Goal: Navigation & Orientation: Find specific page/section

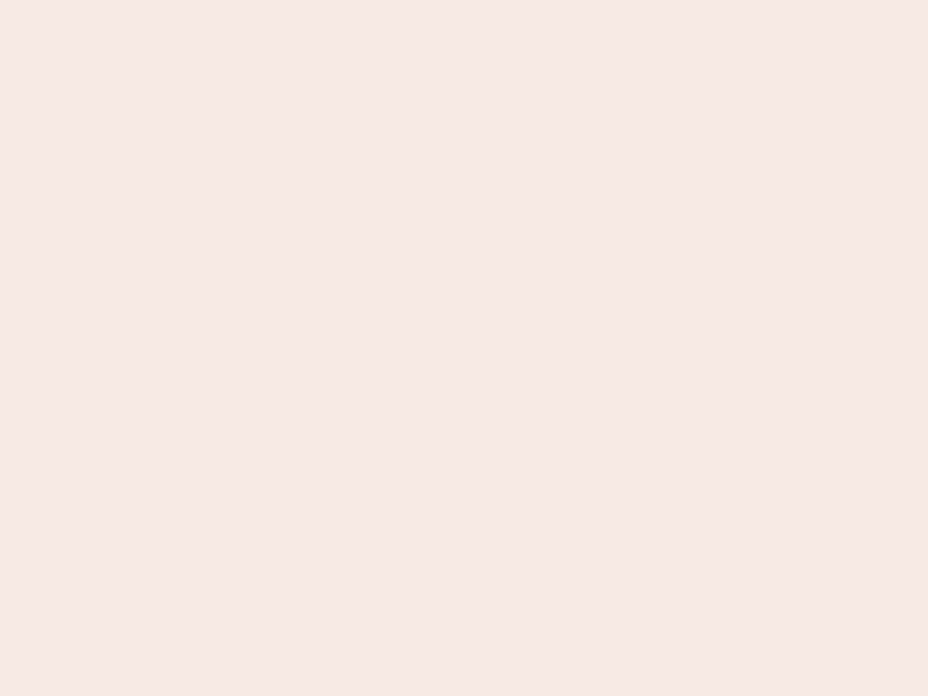
click at [464, 348] on nb-app "Almost there Thank you for registering for Newbook. Your account is under revie…" at bounding box center [464, 348] width 928 height 696
click at [464, 0] on nb-app "Almost there Thank you for registering for Newbook. Your account is under revie…" at bounding box center [464, 348] width 928 height 696
click at [496, 0] on nb-app "Almost there Thank you for registering for Newbook. Your account is under revie…" at bounding box center [464, 348] width 928 height 696
click at [464, 348] on nb-app "Almost there Thank you for registering for Newbook. Your account is under revie…" at bounding box center [464, 348] width 928 height 696
click at [464, 0] on nb-app "Almost there Thank you for registering for Newbook. Your account is under revie…" at bounding box center [464, 348] width 928 height 696
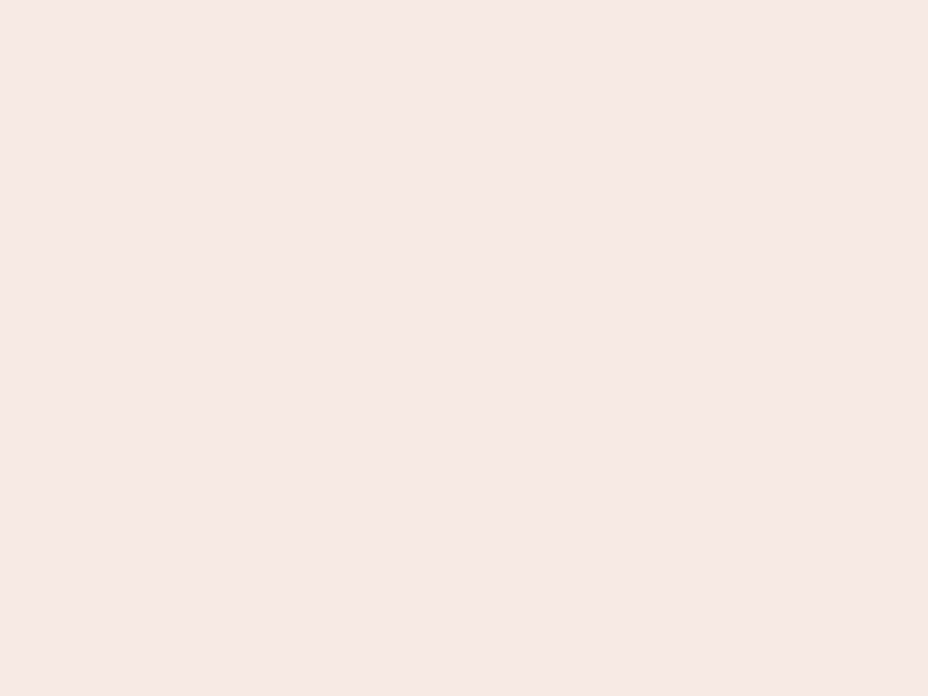
click at [324, 0] on nb-app "Almost there Thank you for registering for Newbook. Your account is under revie…" at bounding box center [464, 348] width 928 height 696
click at [464, 348] on nb-app "Almost there Thank you for registering for Newbook. Your account is under revie…" at bounding box center [464, 348] width 928 height 696
click at [464, 0] on nb-app "Almost there Thank you for registering for Newbook. Your account is under revie…" at bounding box center [464, 348] width 928 height 696
click at [324, 0] on nb-app "Almost there Thank you for registering for Newbook. Your account is under revie…" at bounding box center [464, 348] width 928 height 696
click at [464, 348] on nb-app "Almost there Thank you for registering for Newbook. Your account is under revie…" at bounding box center [464, 348] width 928 height 696
